Goal: Navigation & Orientation: Go to known website

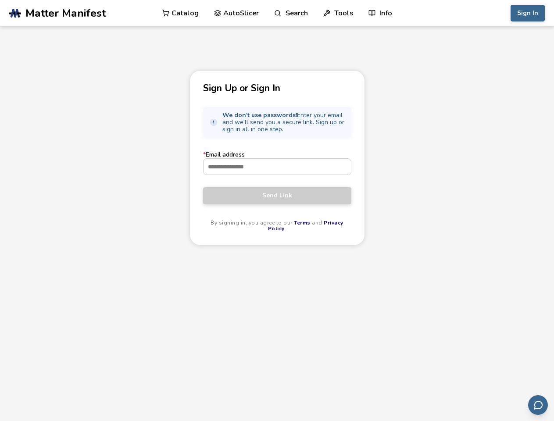
click at [291, 13] on link "Search" at bounding box center [290, 13] width 33 height 26
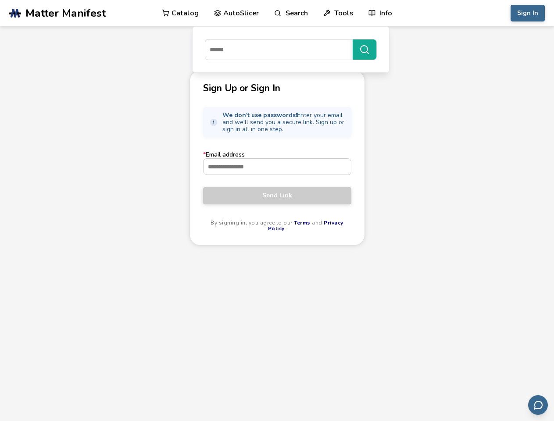
click at [338, 13] on link "Tools" at bounding box center [338, 13] width 30 height 26
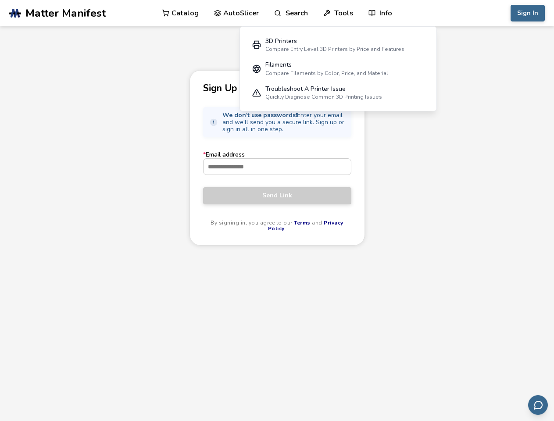
click at [380, 13] on link "Info" at bounding box center [380, 13] width 24 height 26
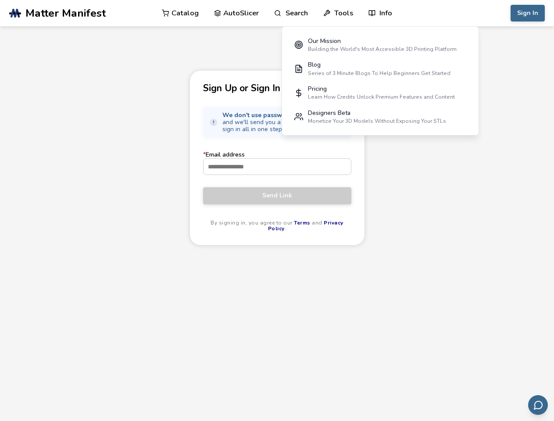
click at [527, 13] on button "Sign In" at bounding box center [527, 13] width 34 height 17
click at [537, 405] on icon "Send feedback via email" at bounding box center [538, 405] width 11 height 11
